Goal: Information Seeking & Learning: Check status

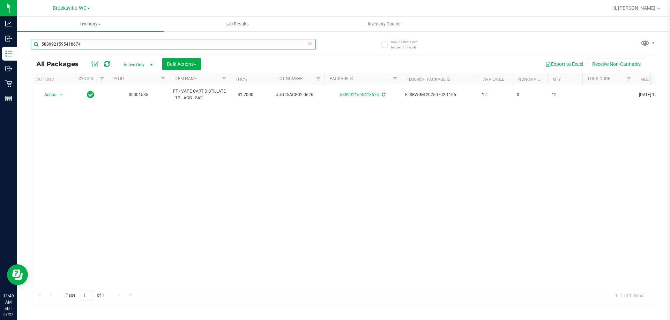
click at [85, 44] on input "5889921595418674" at bounding box center [173, 44] width 285 height 10
type input "tsk"
click at [51, 45] on input "tsk" at bounding box center [173, 44] width 285 height 10
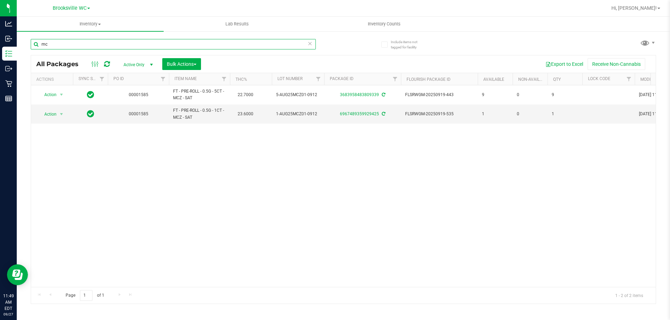
type input "m"
type input "snp"
